Goal: Transaction & Acquisition: Book appointment/travel/reservation

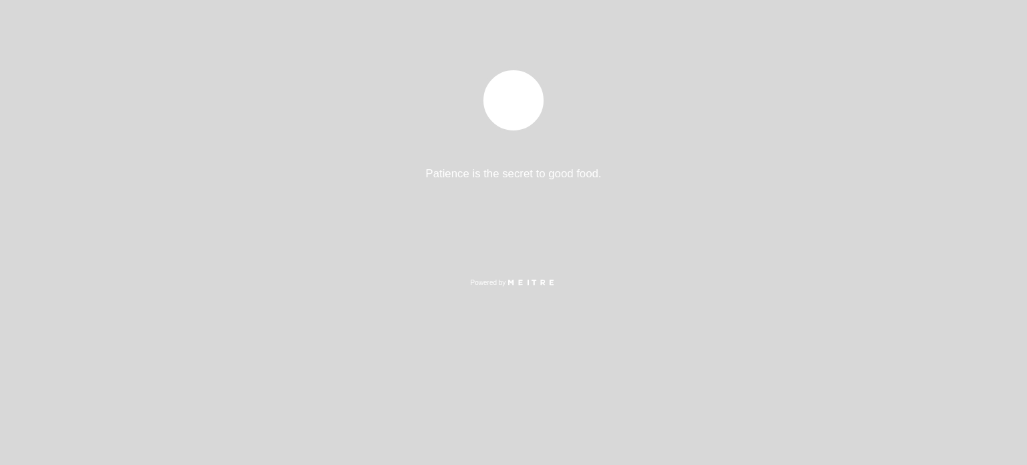
select select "pt"
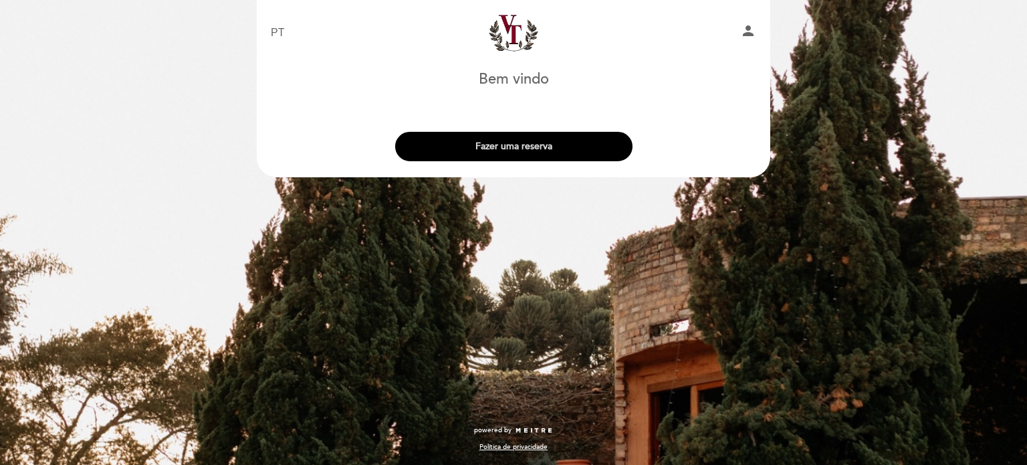
click at [529, 149] on button "Fazer uma reserva" at bounding box center [513, 146] width 237 height 29
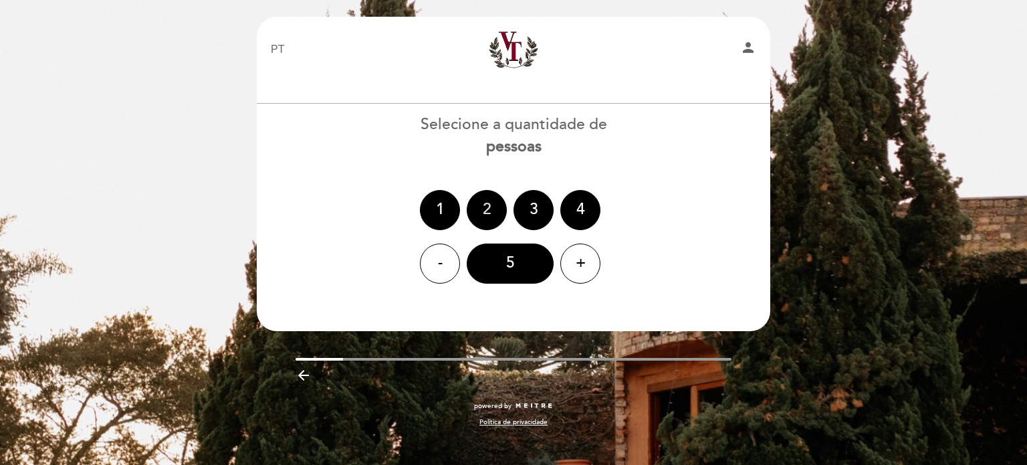
click at [493, 211] on div "2" at bounding box center [487, 210] width 40 height 40
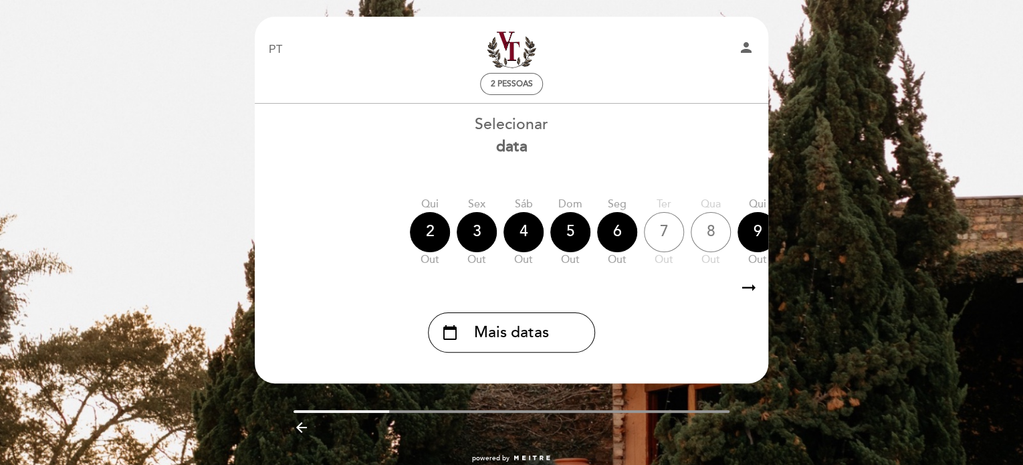
click at [753, 290] on icon "arrow_right_alt" at bounding box center [749, 287] width 20 height 29
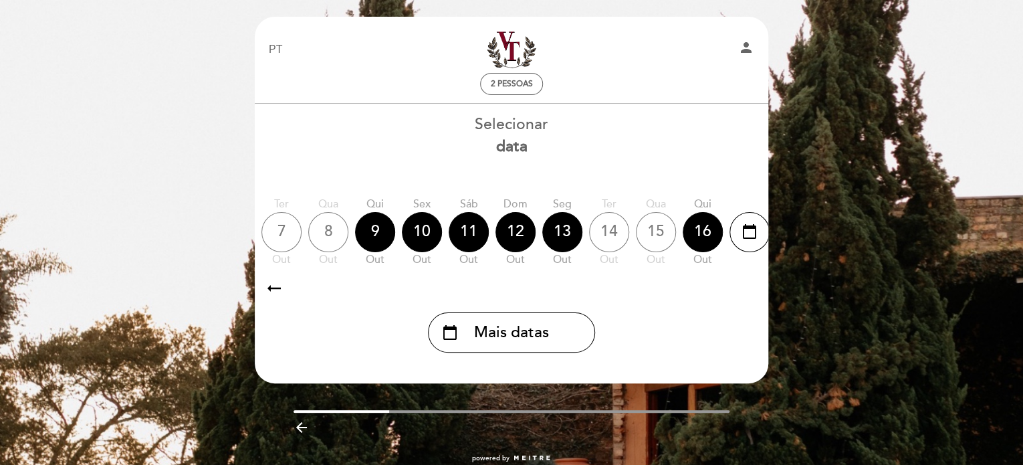
scroll to position [0, 390]
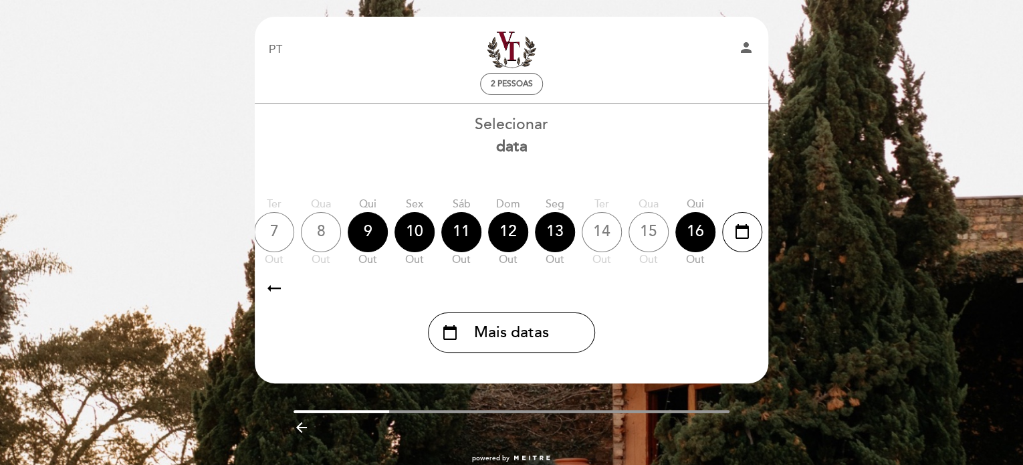
click at [753, 290] on icon "arrow_right_alt" at bounding box center [749, 287] width 20 height 29
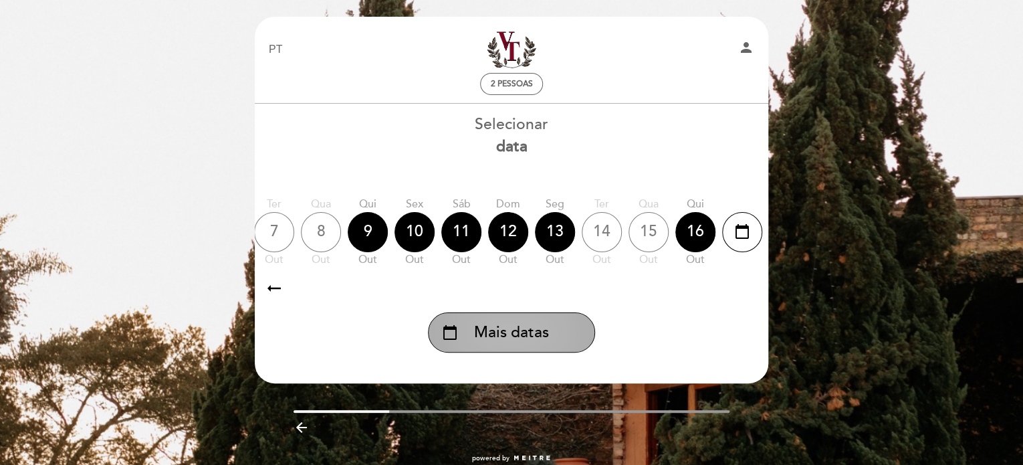
click at [509, 331] on span "Mais datas" at bounding box center [511, 333] width 75 height 22
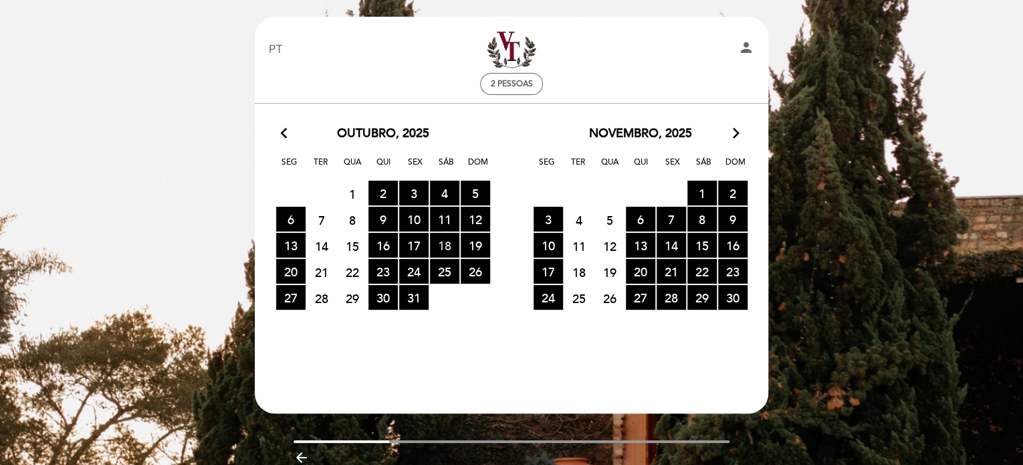
click at [451, 243] on span "18 RESERVAS DISPONÍVEIS" at bounding box center [444, 245] width 29 height 25
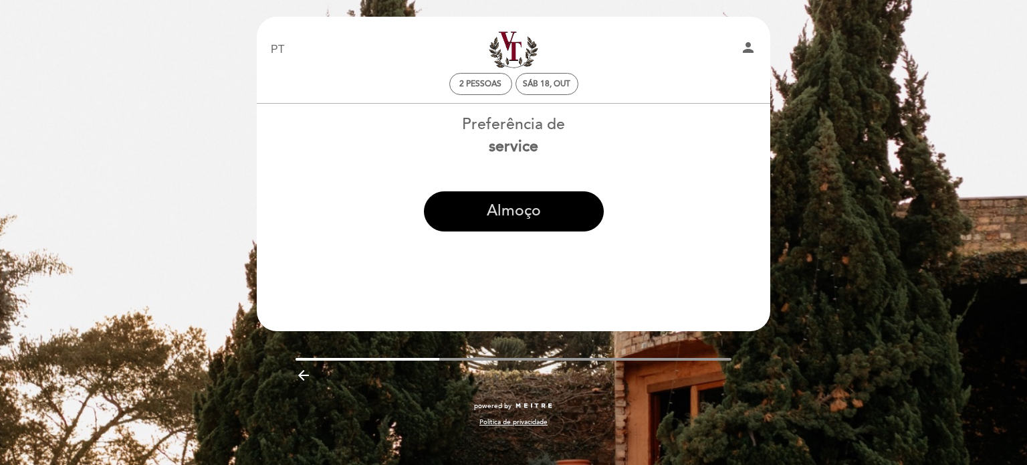
click at [512, 214] on button "Almoço" at bounding box center [514, 211] width 180 height 40
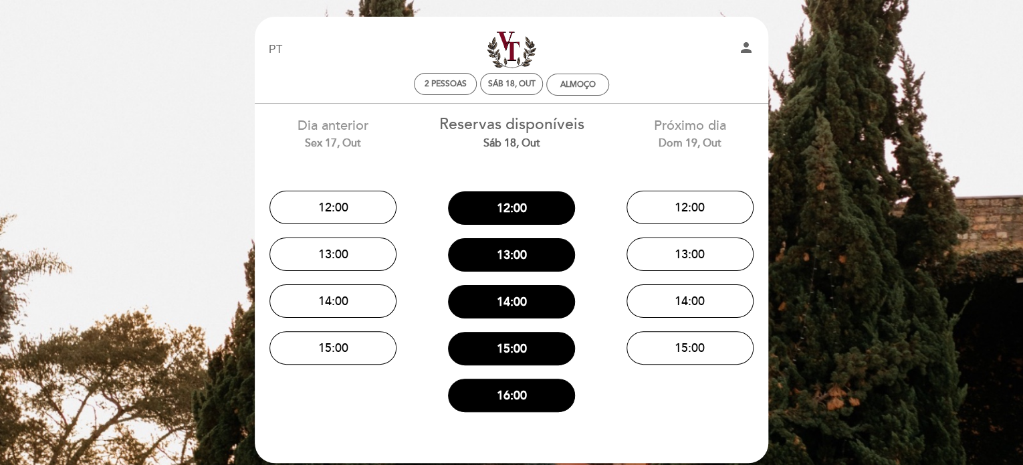
click at [215, 64] on div "EN ES PT Vecchia [GEOGRAPHIC_DATA] person 2 pessoas Sáb 18, out [GEOGRAPHIC_DAT…" at bounding box center [511, 286] width 1023 height 572
